Goal: Find specific fact: Find specific fact

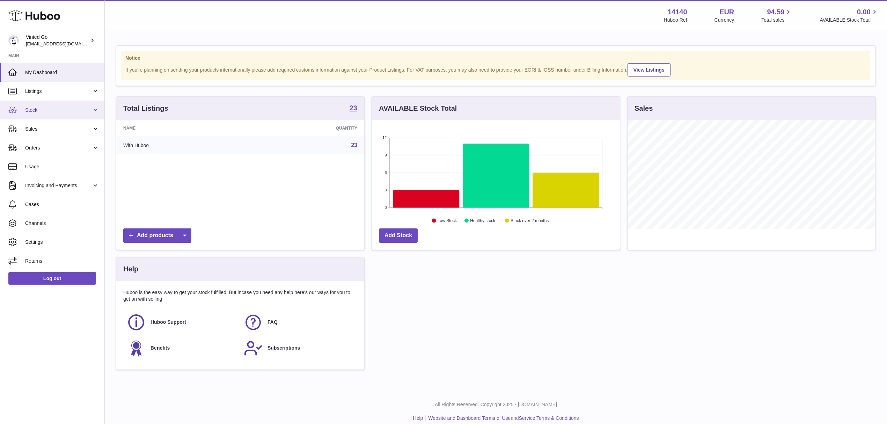
scroll to position [109, 248]
click at [65, 112] on span "Stock" at bounding box center [58, 110] width 67 height 7
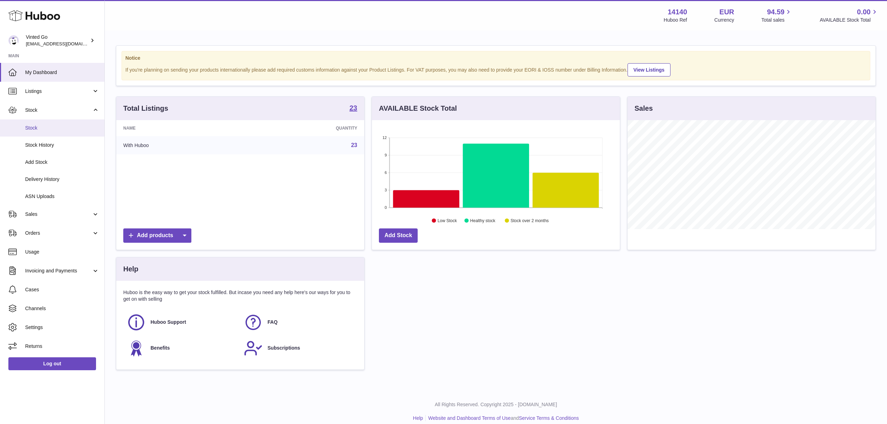
click at [68, 128] on span "Stock" at bounding box center [62, 128] width 74 height 7
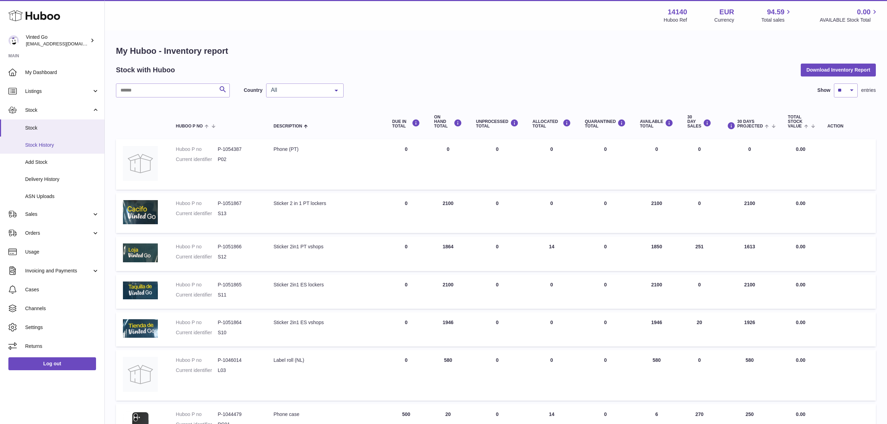
click at [65, 148] on link "Stock History" at bounding box center [52, 145] width 104 height 17
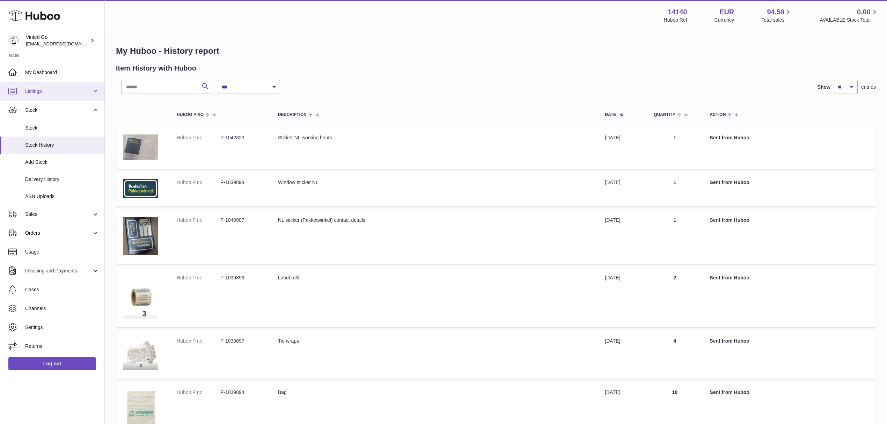
click at [65, 89] on span "Listings" at bounding box center [58, 91] width 67 height 7
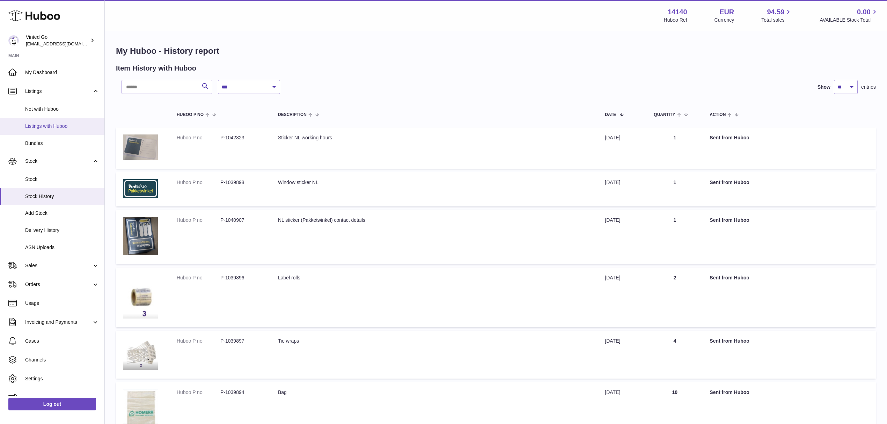
click at [63, 122] on link "Listings with Huboo" at bounding box center [52, 126] width 104 height 17
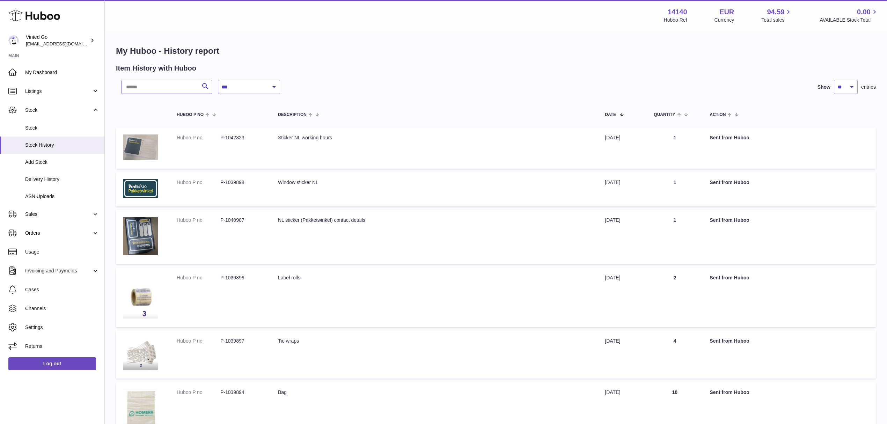
click at [142, 88] on input "text" at bounding box center [167, 87] width 91 height 14
paste input "*******"
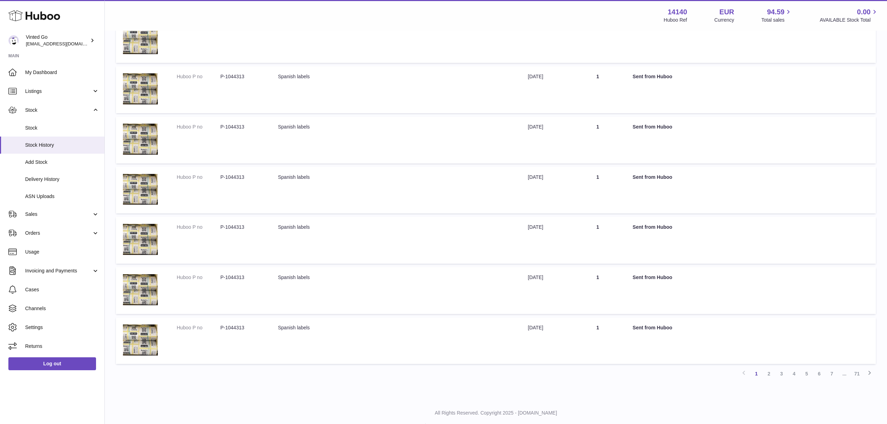
scroll to position [277, 0]
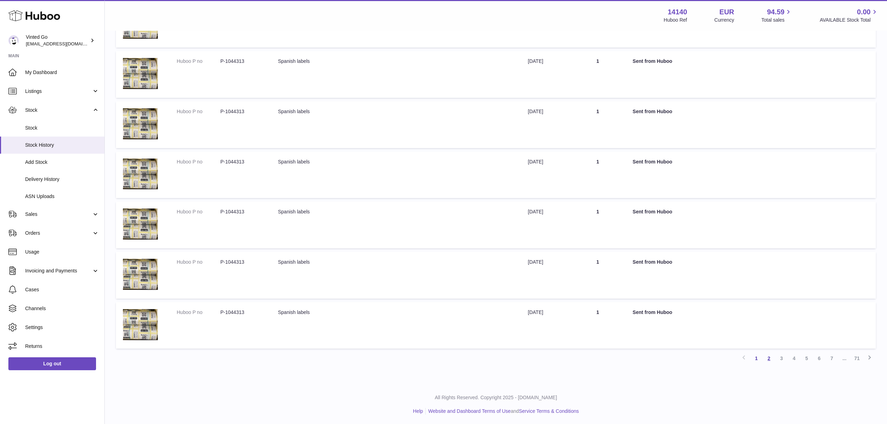
type input "*******"
click at [769, 359] on link "2" at bounding box center [769, 358] width 13 height 13
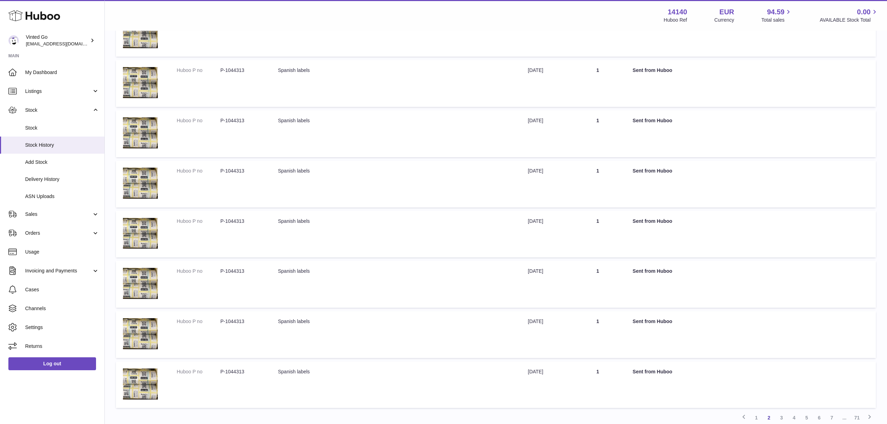
scroll to position [277, 0]
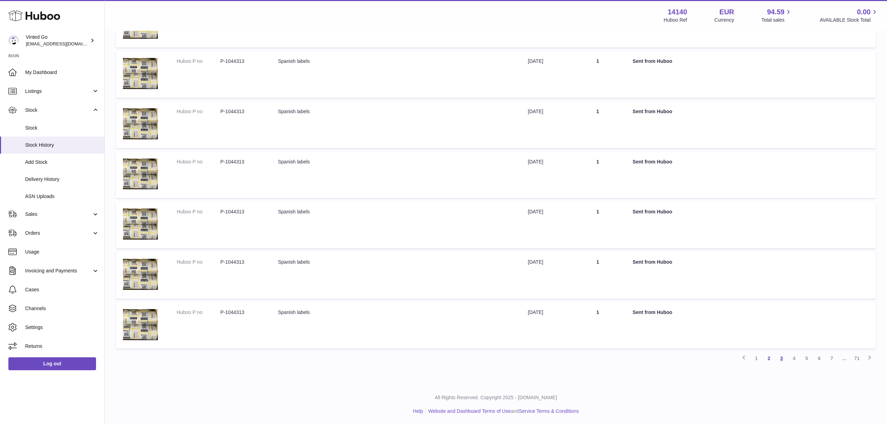
click at [776, 359] on link "3" at bounding box center [781, 358] width 13 height 13
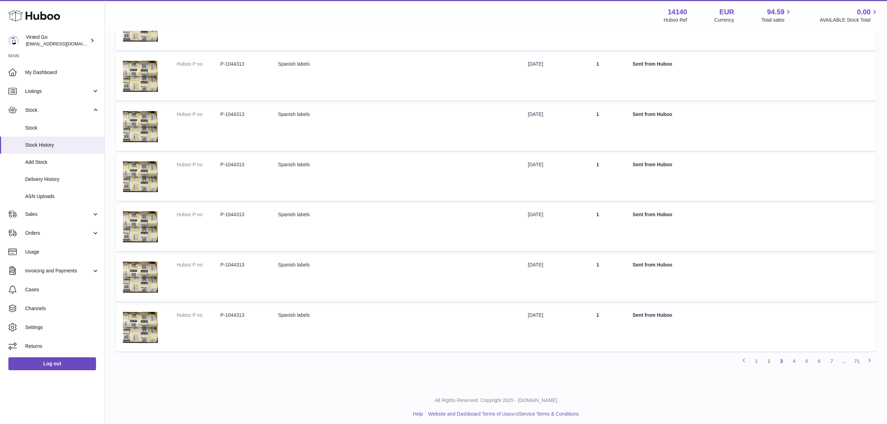
scroll to position [277, 0]
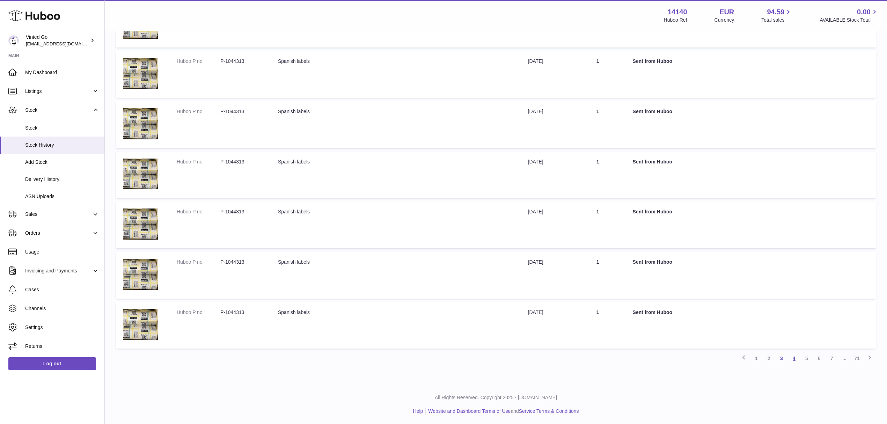
click at [796, 358] on link "4" at bounding box center [794, 358] width 13 height 13
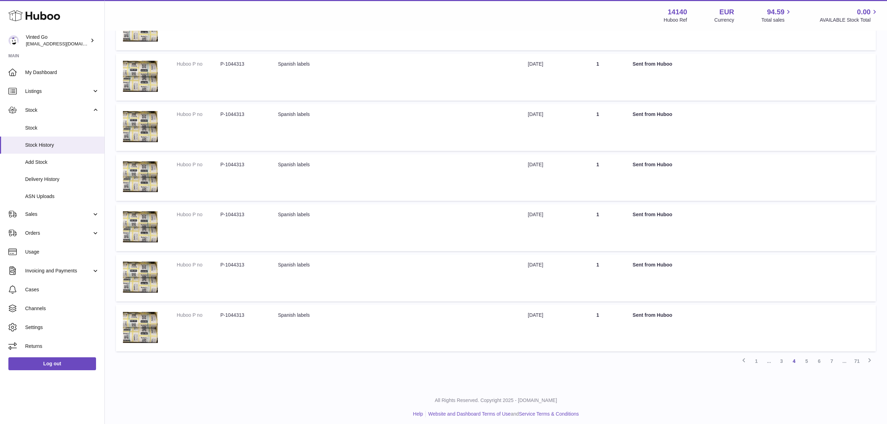
scroll to position [277, 0]
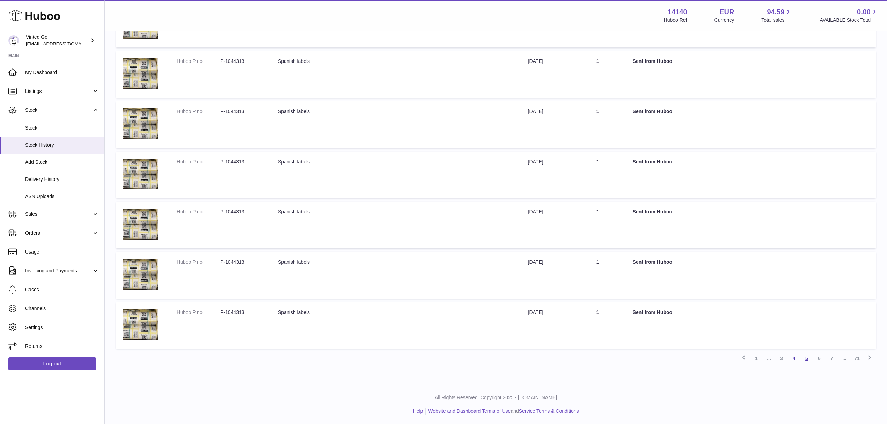
click at [809, 358] on link "5" at bounding box center [806, 358] width 13 height 13
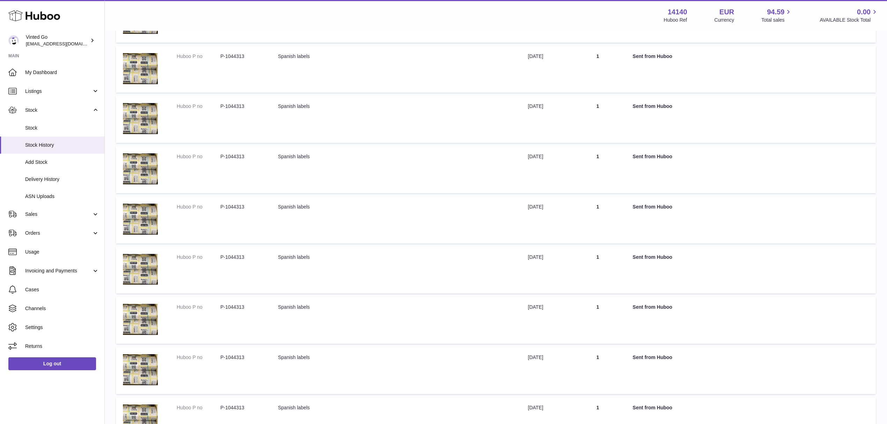
scroll to position [277, 0]
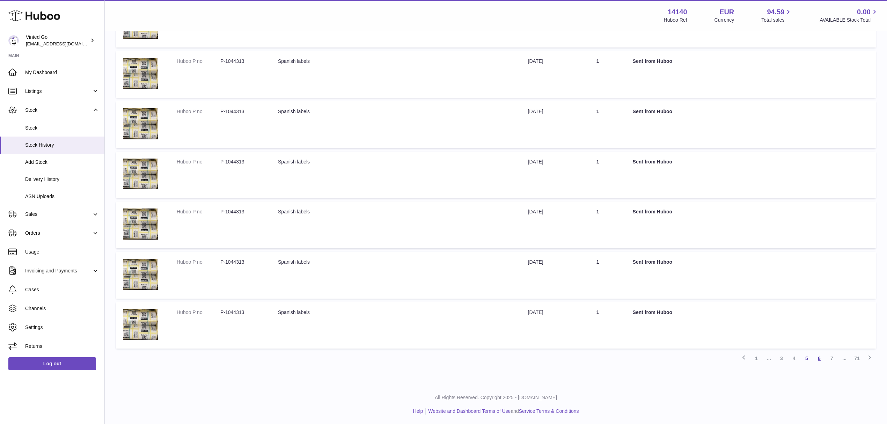
click at [821, 361] on link "6" at bounding box center [819, 358] width 13 height 13
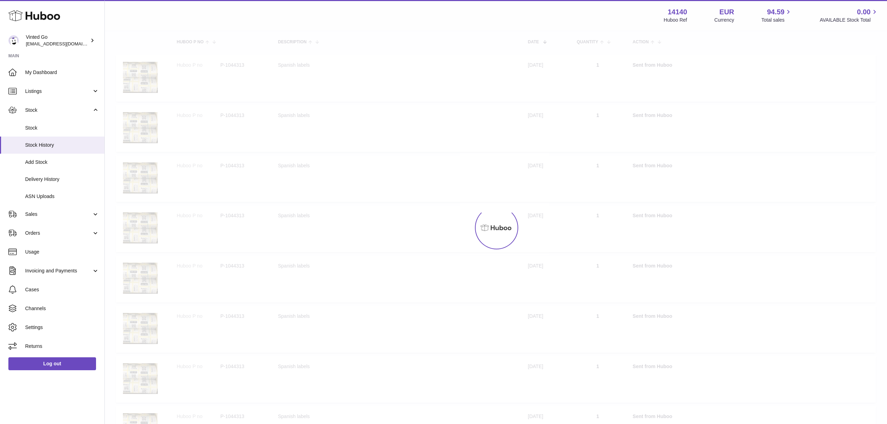
scroll to position [31, 0]
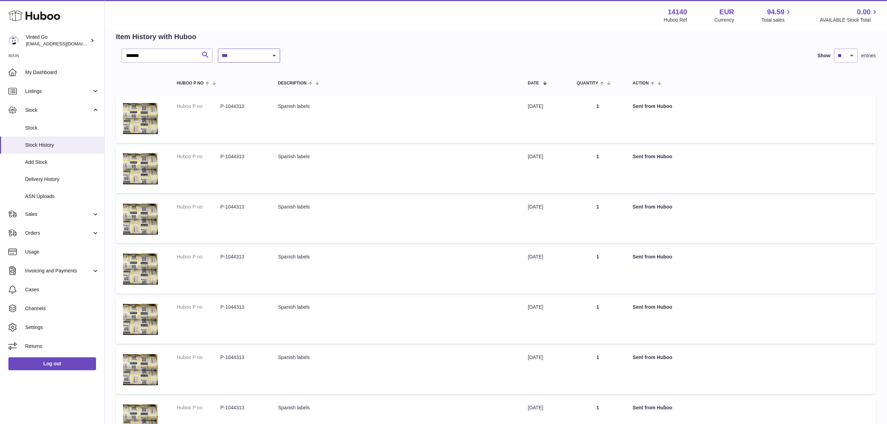
click at [231, 58] on select "**********" at bounding box center [249, 56] width 62 height 14
select select "*"
click at [218, 49] on select "**********" at bounding box center [249, 56] width 62 height 14
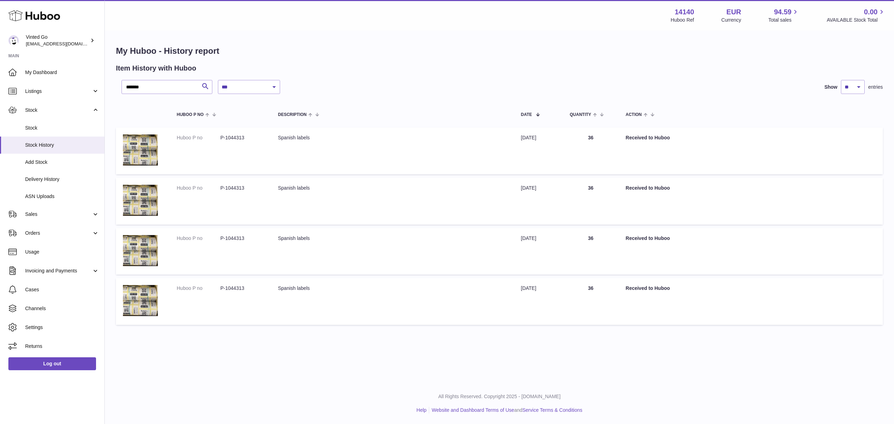
click at [233, 132] on td "Huboo P no P-1044313" at bounding box center [220, 150] width 101 height 47
copy dd "1044313"
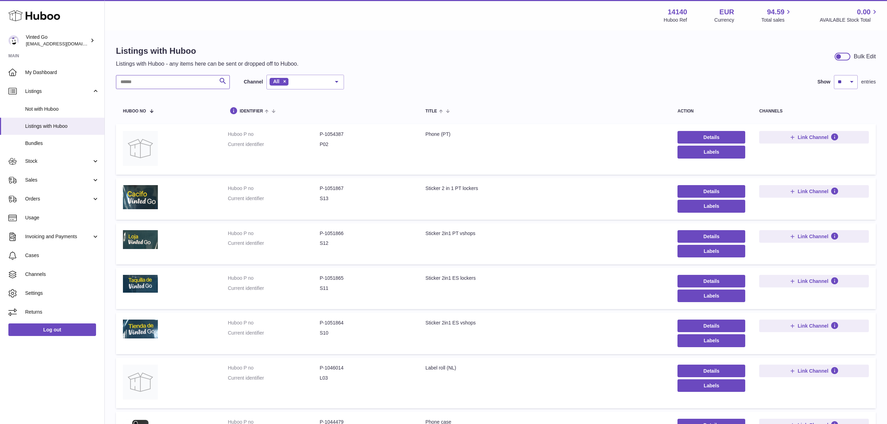
click at [175, 82] on input "text" at bounding box center [173, 82] width 114 height 14
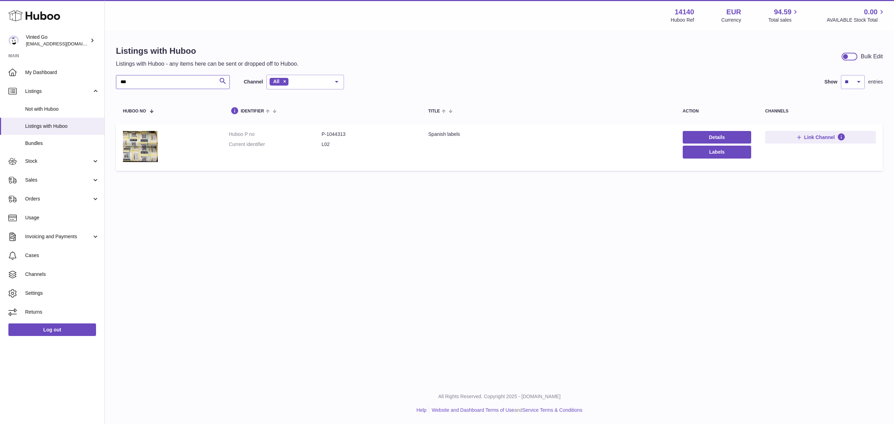
type input "***"
click at [330, 131] on dd "P-1044313" at bounding box center [368, 134] width 93 height 7
copy dd "1044313"
